Goal: Task Accomplishment & Management: Manage account settings

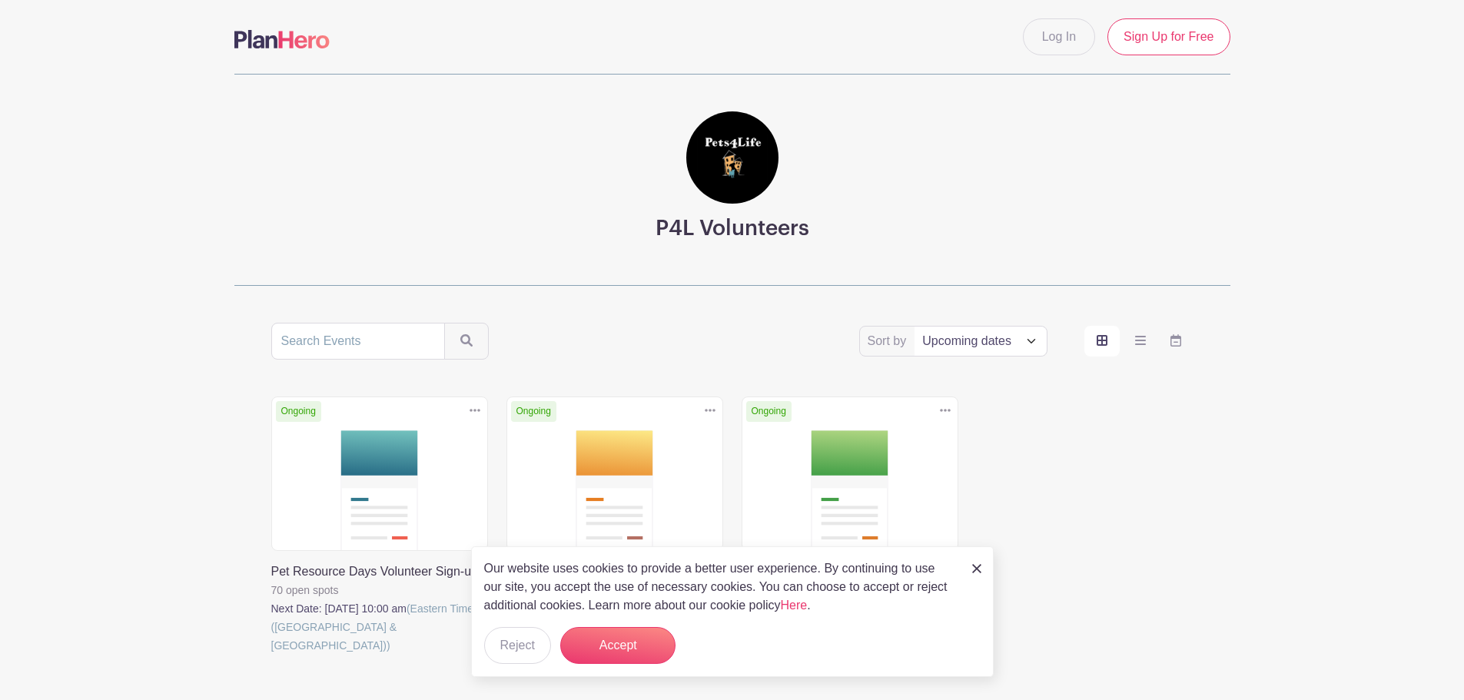
click at [980, 568] on img at bounding box center [976, 568] width 9 height 9
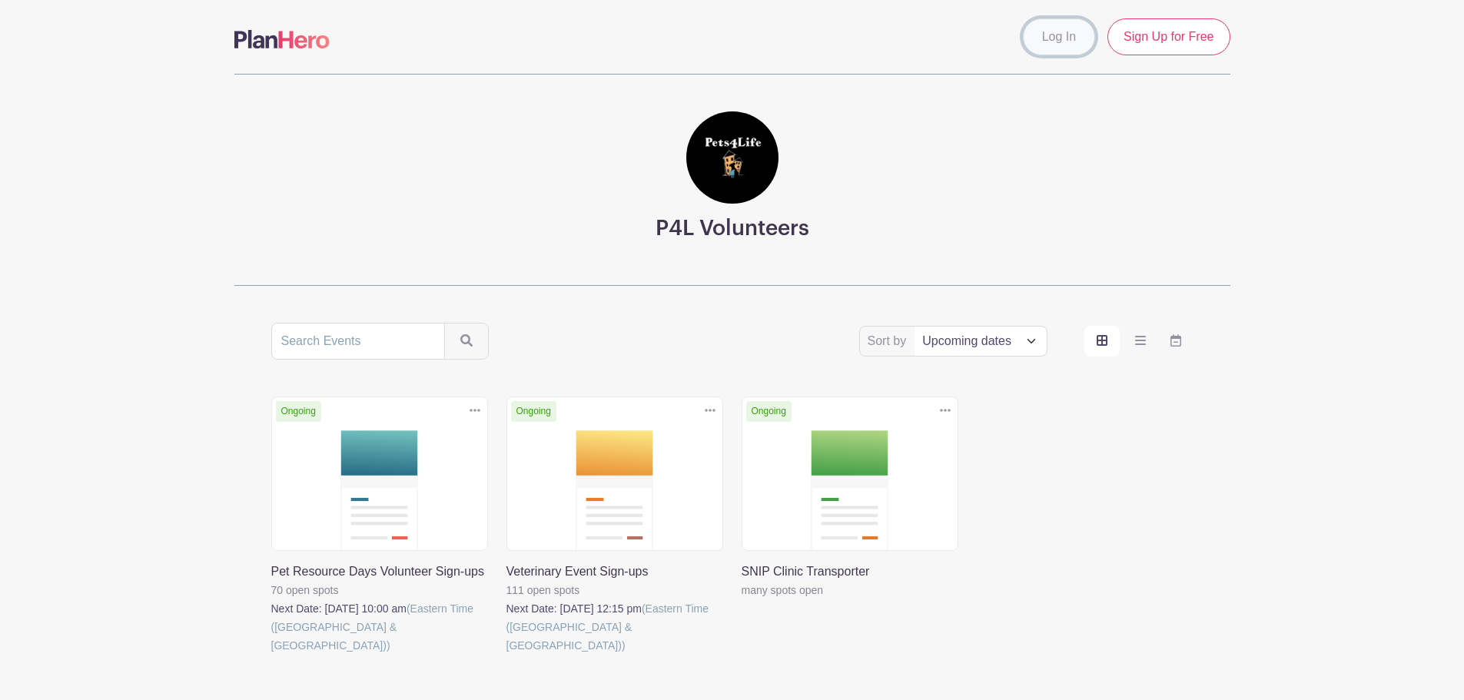
click at [1052, 51] on link "Log In" at bounding box center [1059, 36] width 72 height 37
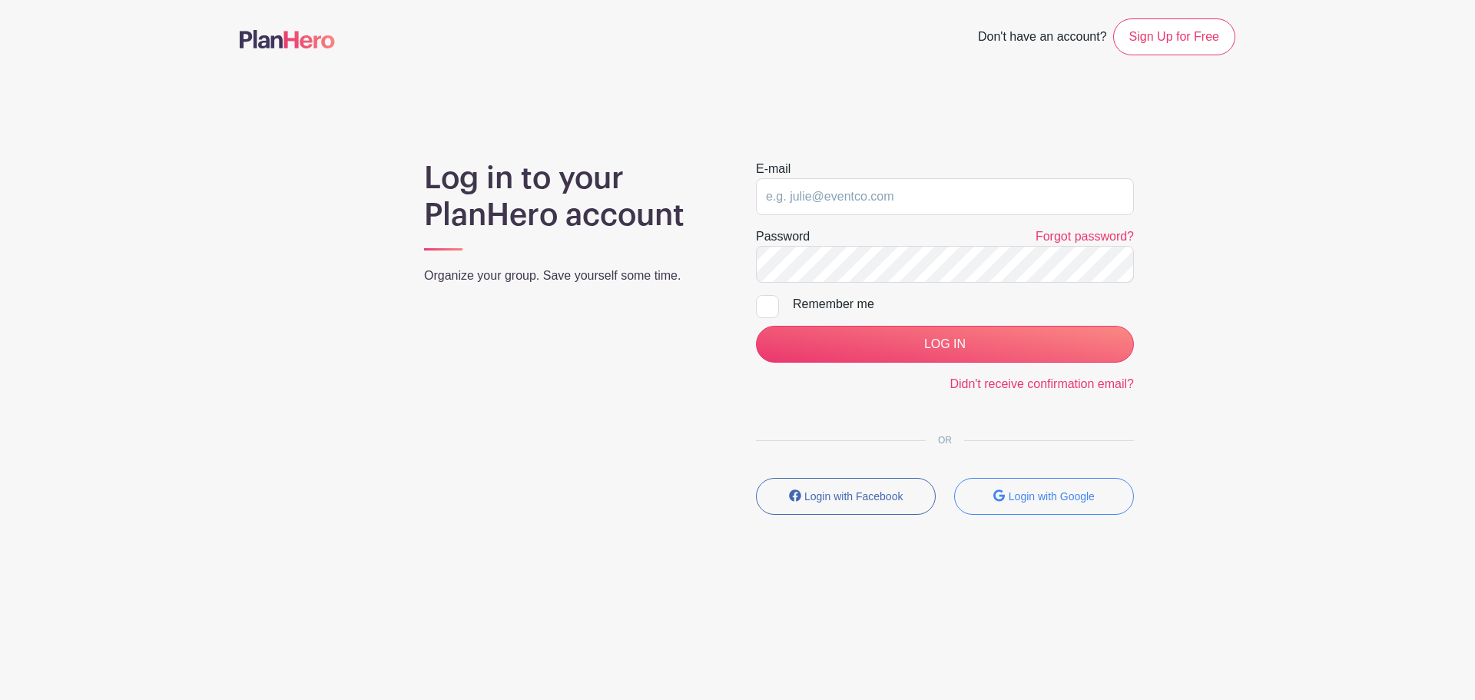
type input "zayh.martinez@gmail.com"
click at [838, 197] on input "zayh.martinez@gmail.com" at bounding box center [945, 196] width 378 height 37
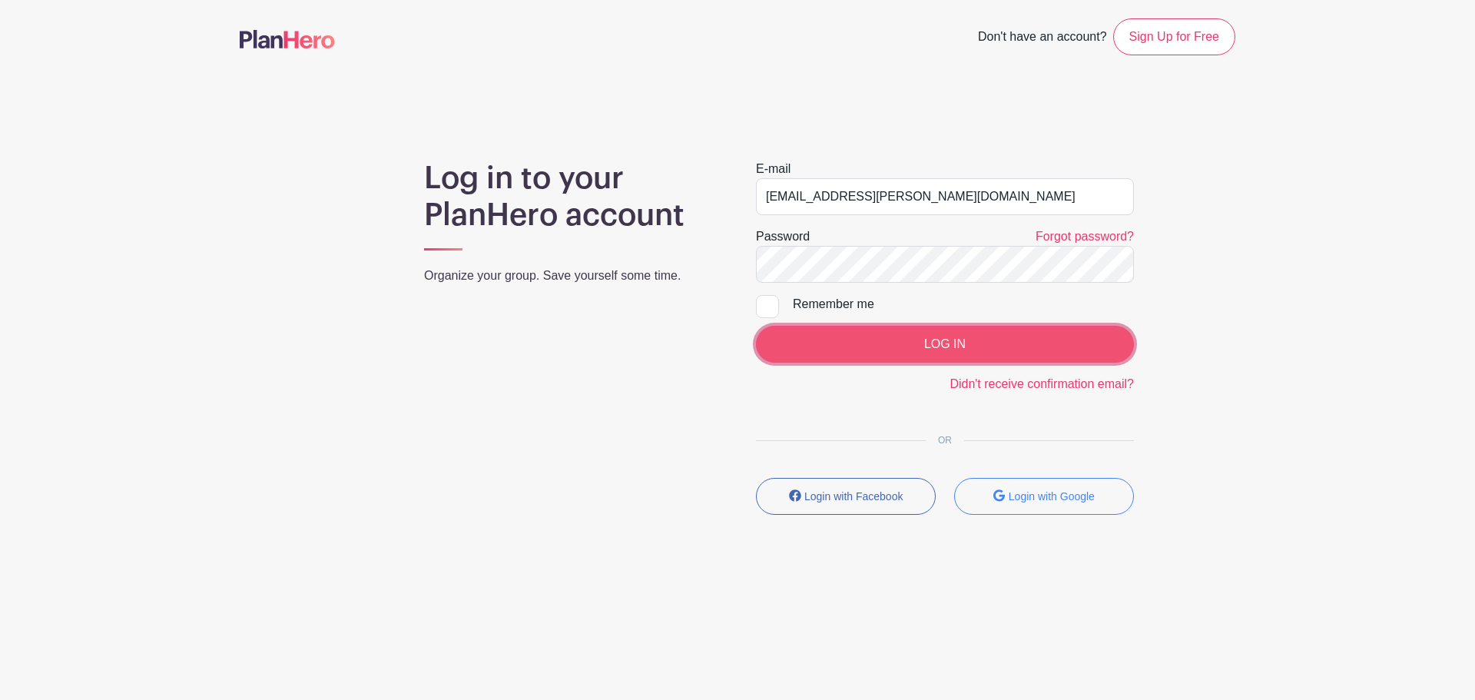
click at [951, 362] on input "LOG IN" at bounding box center [945, 344] width 378 height 37
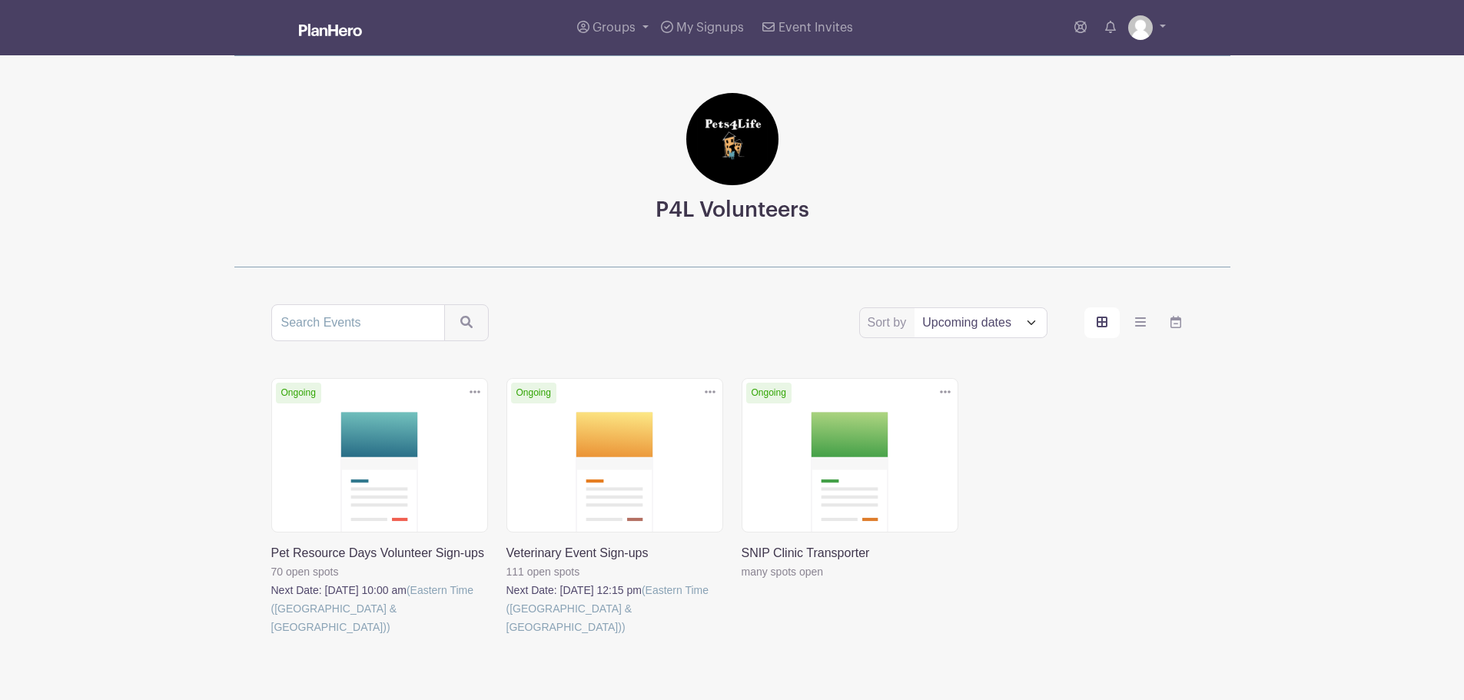
click at [337, 28] on img at bounding box center [330, 30] width 63 height 12
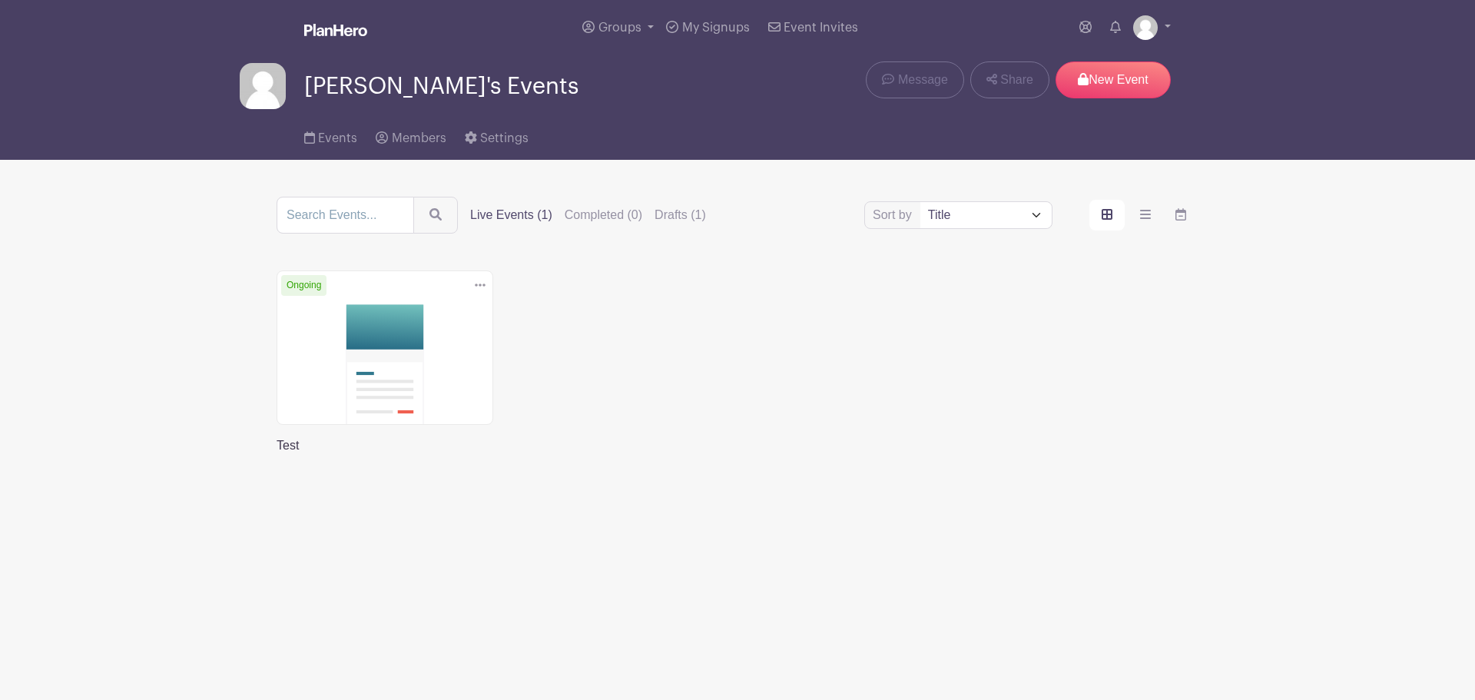
click at [277, 455] on link at bounding box center [277, 455] width 0 height 0
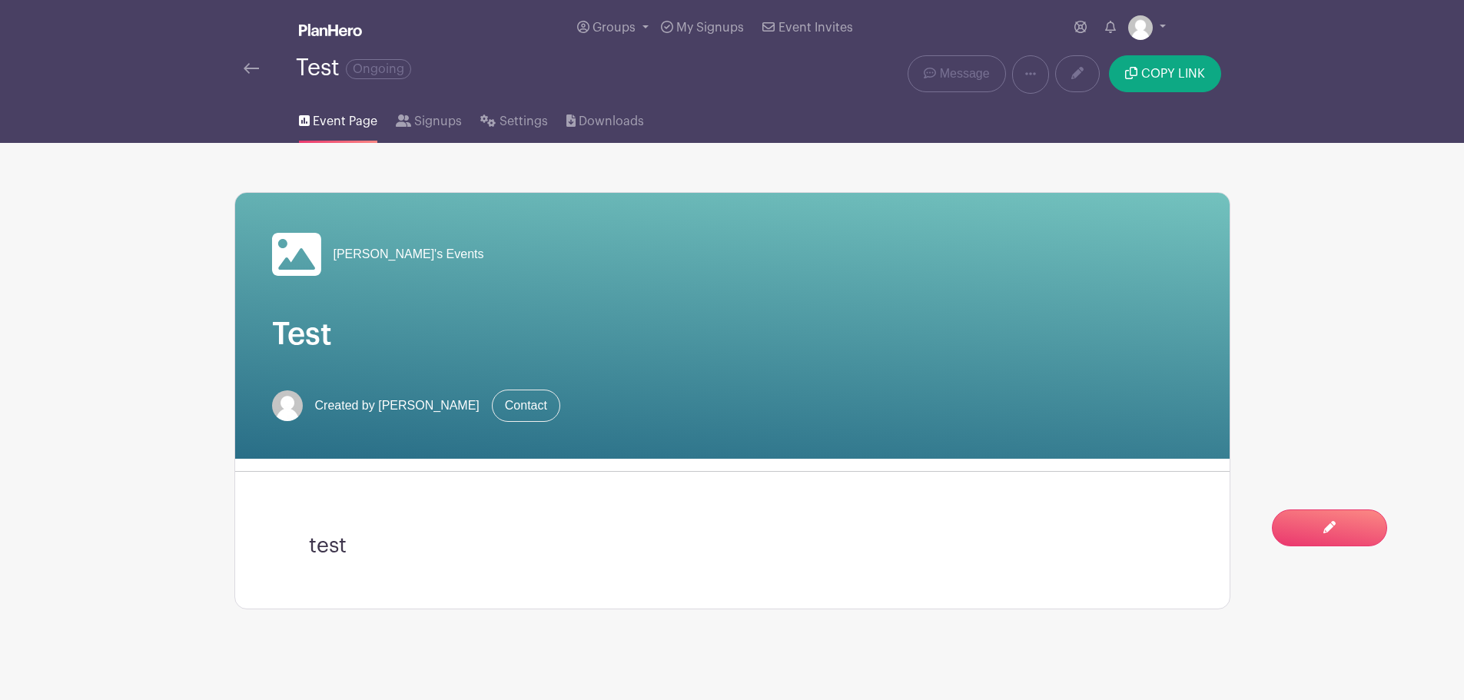
scroll to position [5, 0]
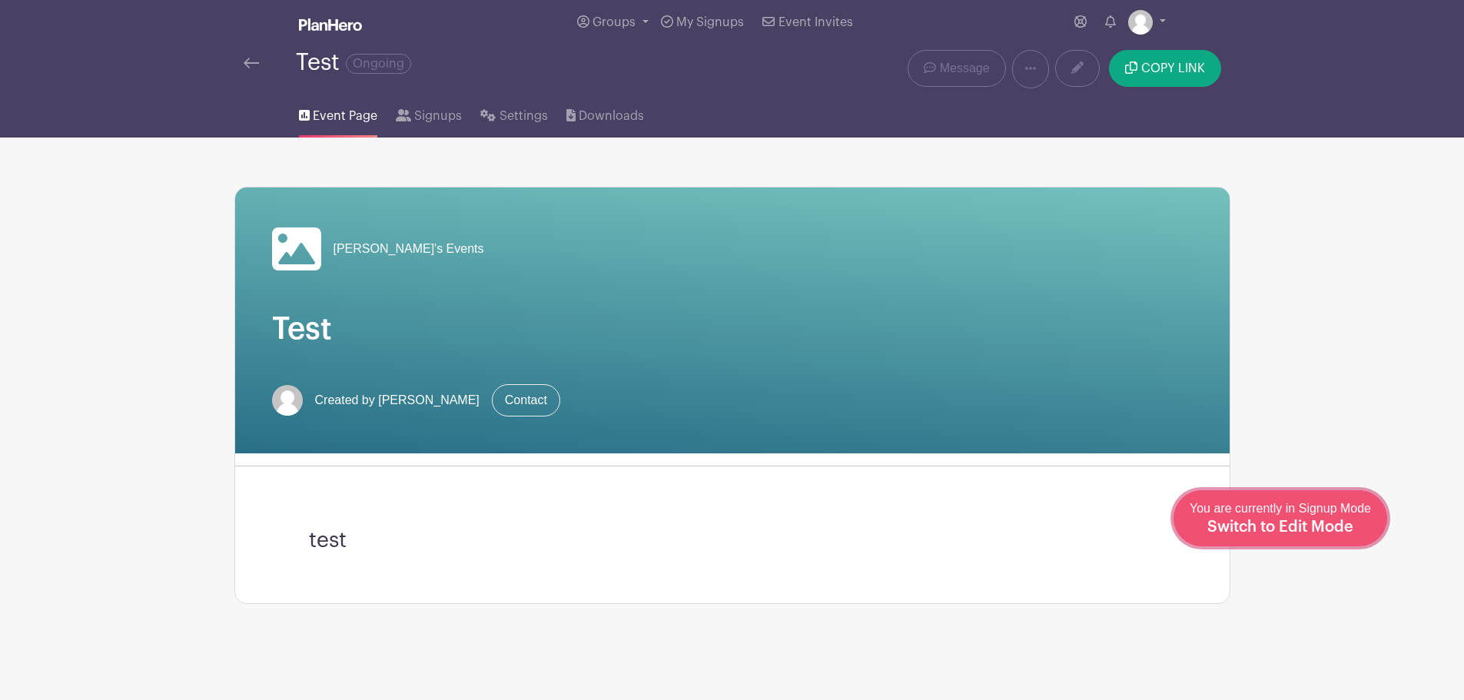
click at [1308, 529] on span "Switch to Edit Mode" at bounding box center [1280, 526] width 146 height 15
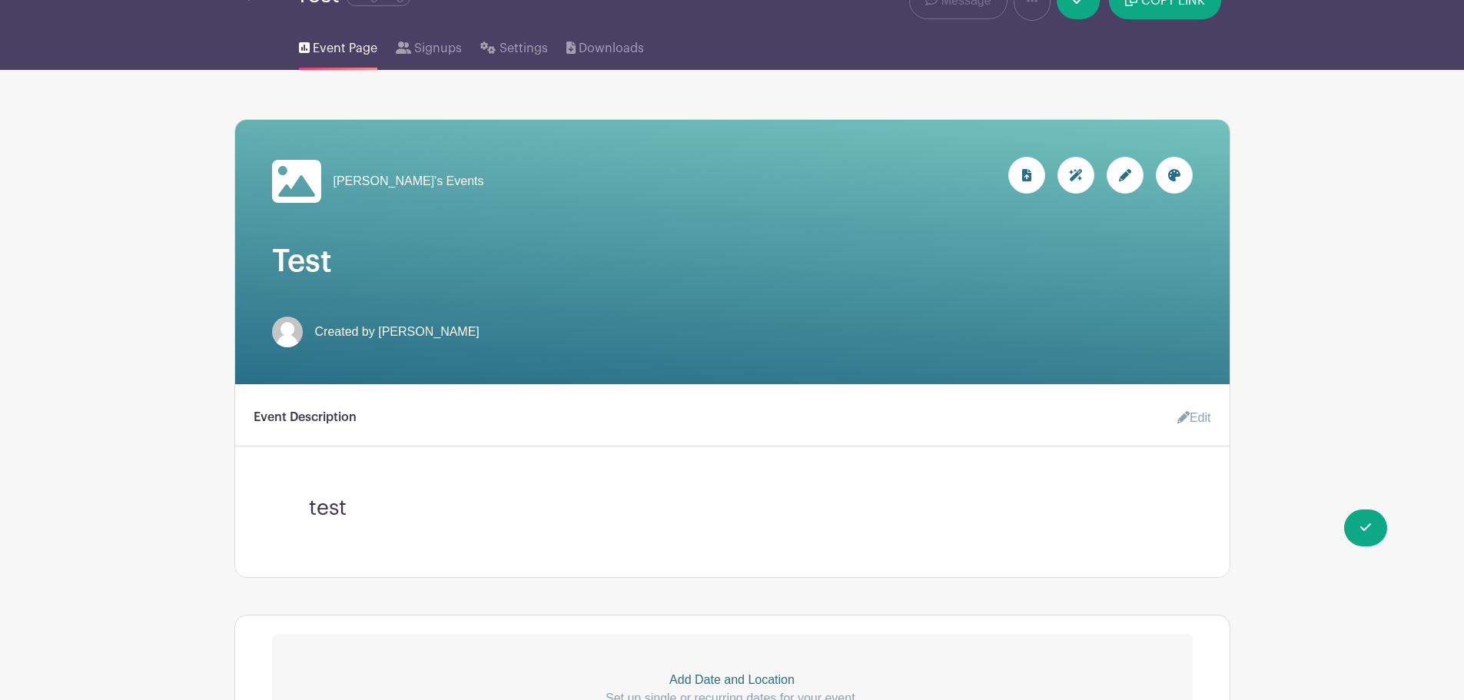
scroll to position [77, 0]
